Goal: Information Seeking & Learning: Learn about a topic

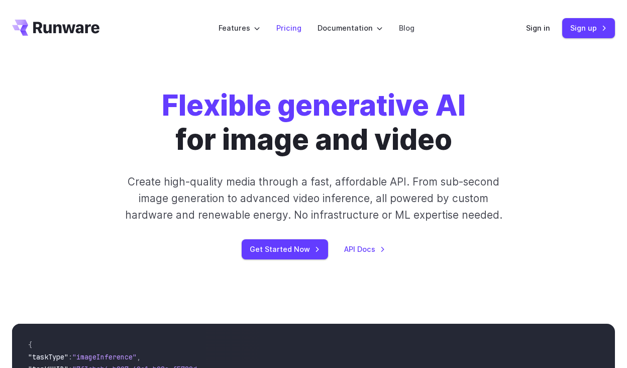
click at [293, 30] on link "Pricing" at bounding box center [288, 28] width 25 height 12
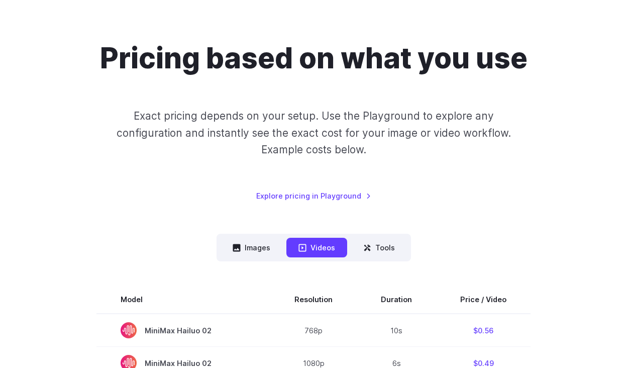
scroll to position [96, 0]
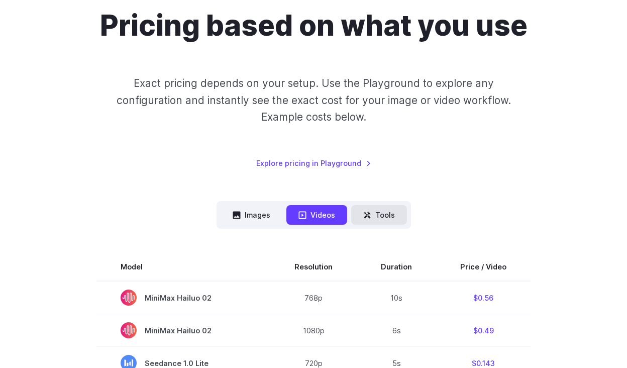
click at [385, 212] on button "Tools" at bounding box center [379, 215] width 56 height 20
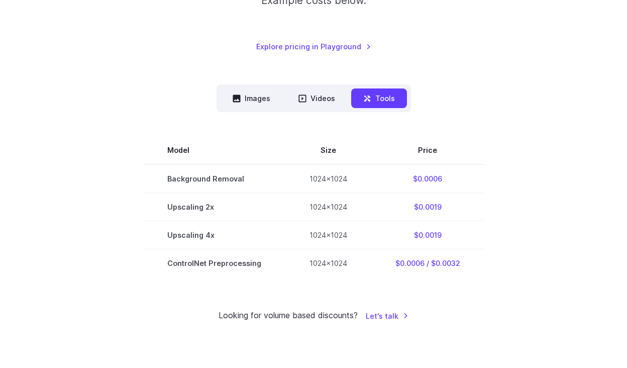
scroll to position [214, 0]
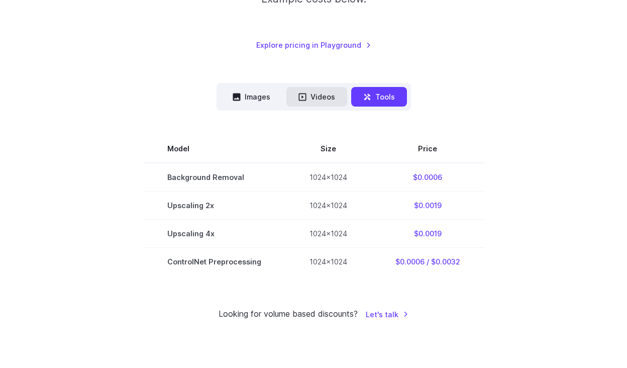
click at [320, 99] on button "Videos" at bounding box center [316, 97] width 61 height 20
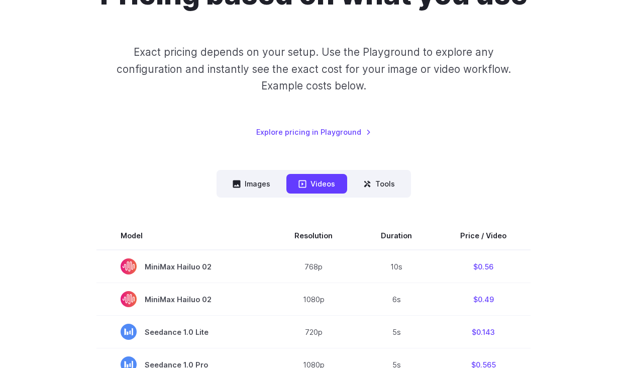
scroll to position [145, 0]
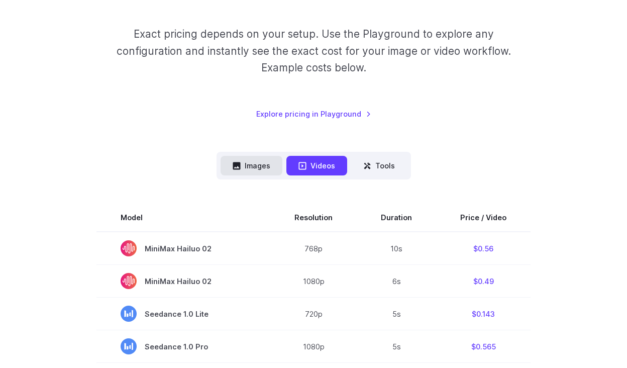
click at [256, 172] on button "Images" at bounding box center [251, 166] width 62 height 20
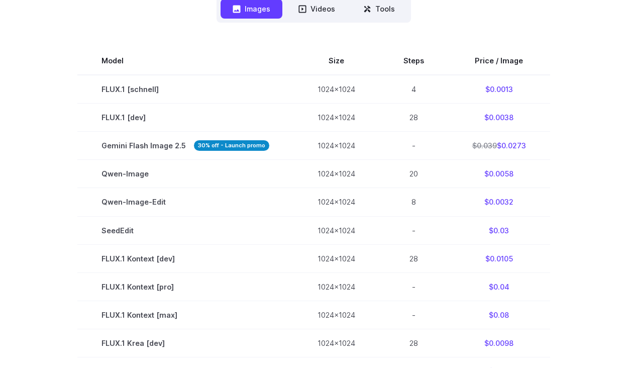
scroll to position [302, 0]
